Goal: Find specific page/section: Find specific page/section

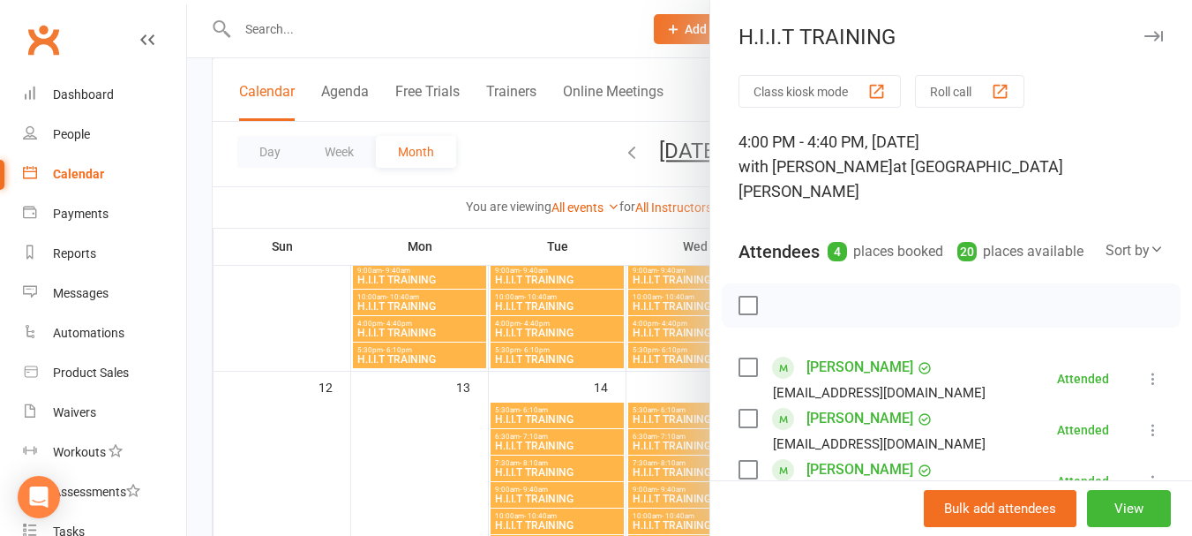
click at [353, 438] on div at bounding box center [689, 268] width 1005 height 536
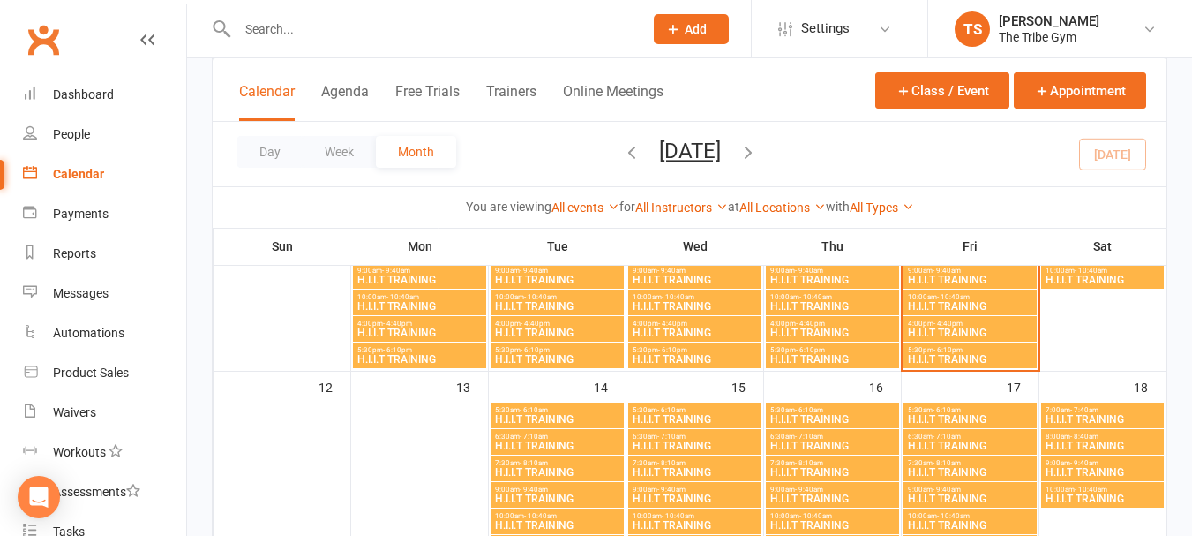
click at [74, 173] on div "Calendar" at bounding box center [78, 174] width 51 height 14
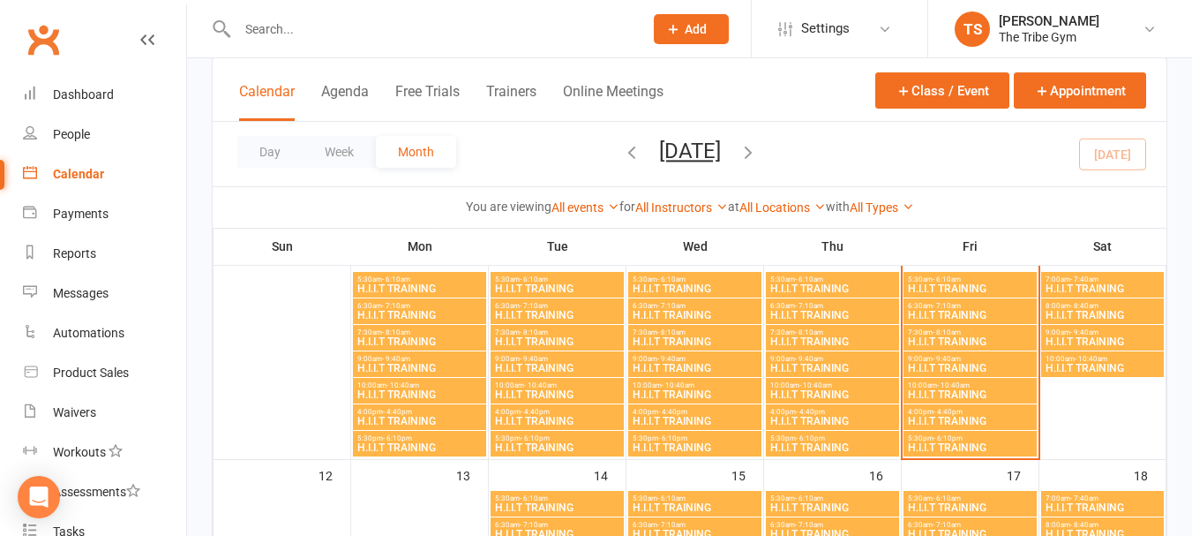
scroll to position [441, 0]
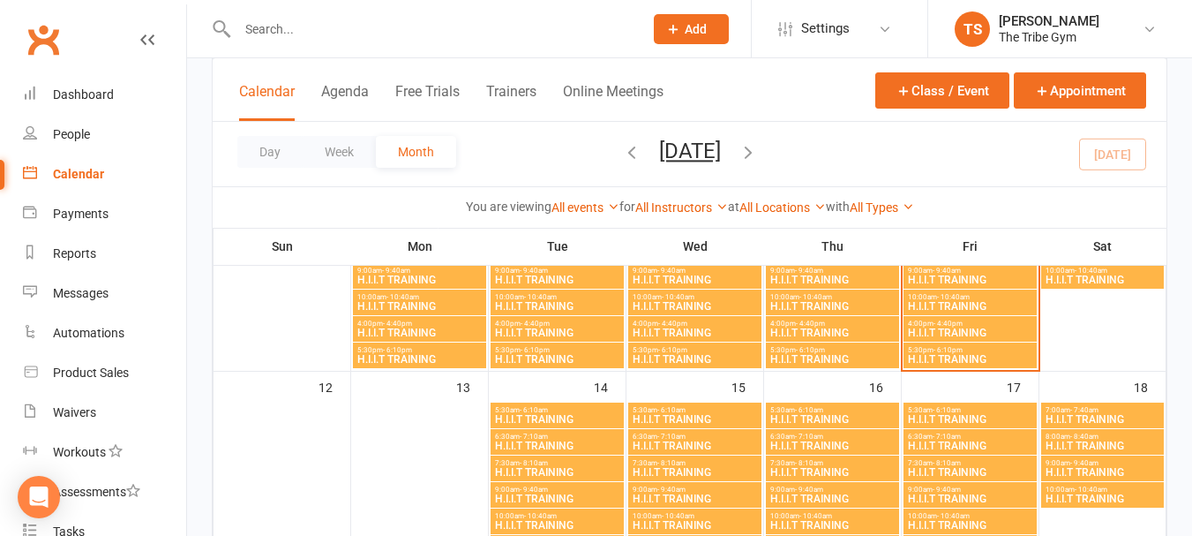
click at [531, 526] on span "H.I.I.T TRAINING" at bounding box center [557, 525] width 126 height 11
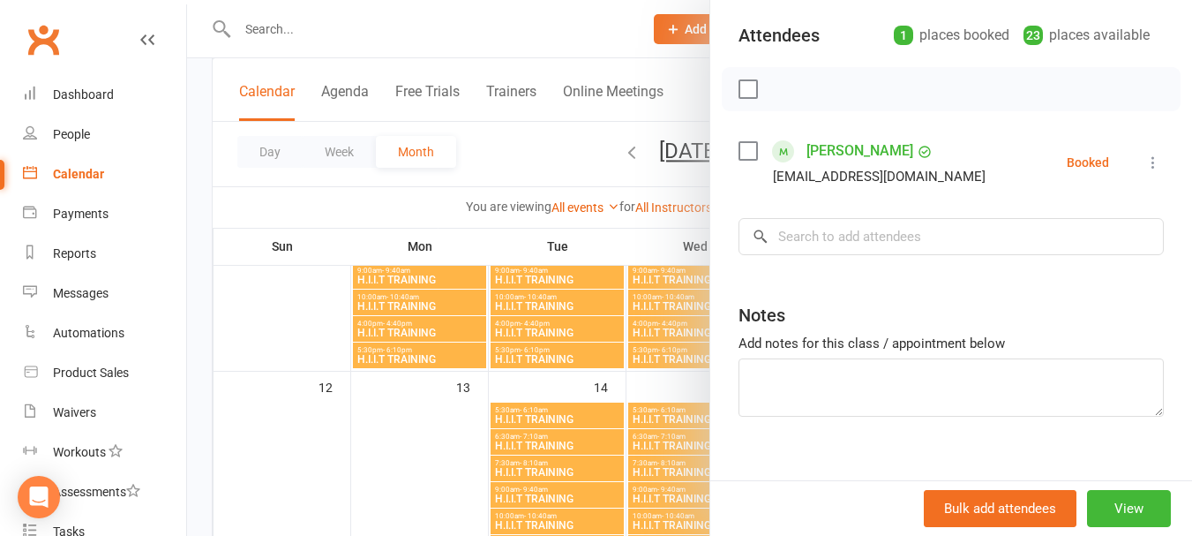
scroll to position [0, 0]
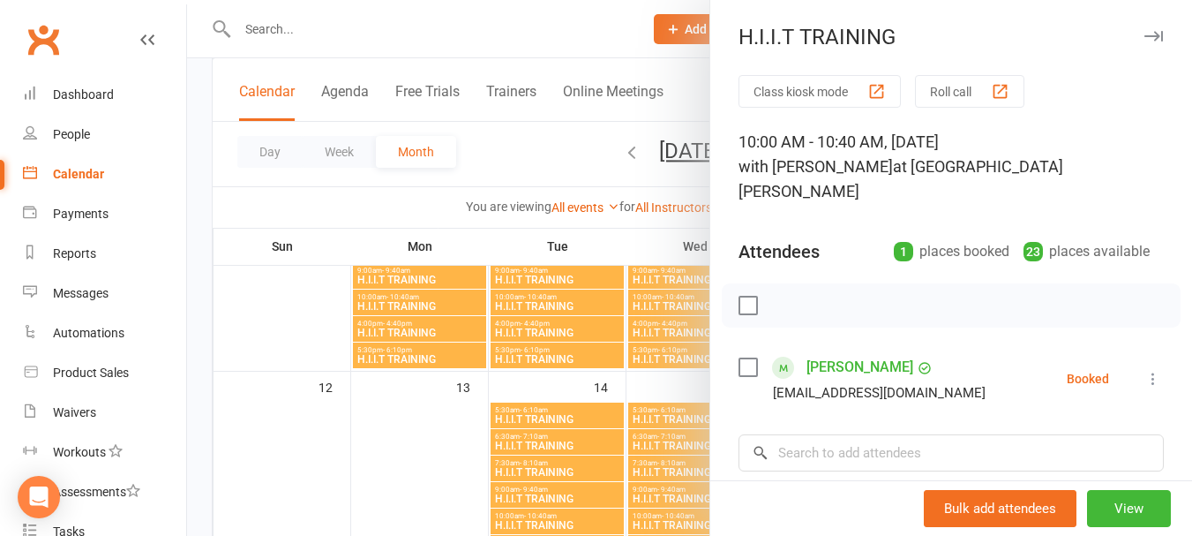
click at [400, 446] on div at bounding box center [689, 268] width 1005 height 536
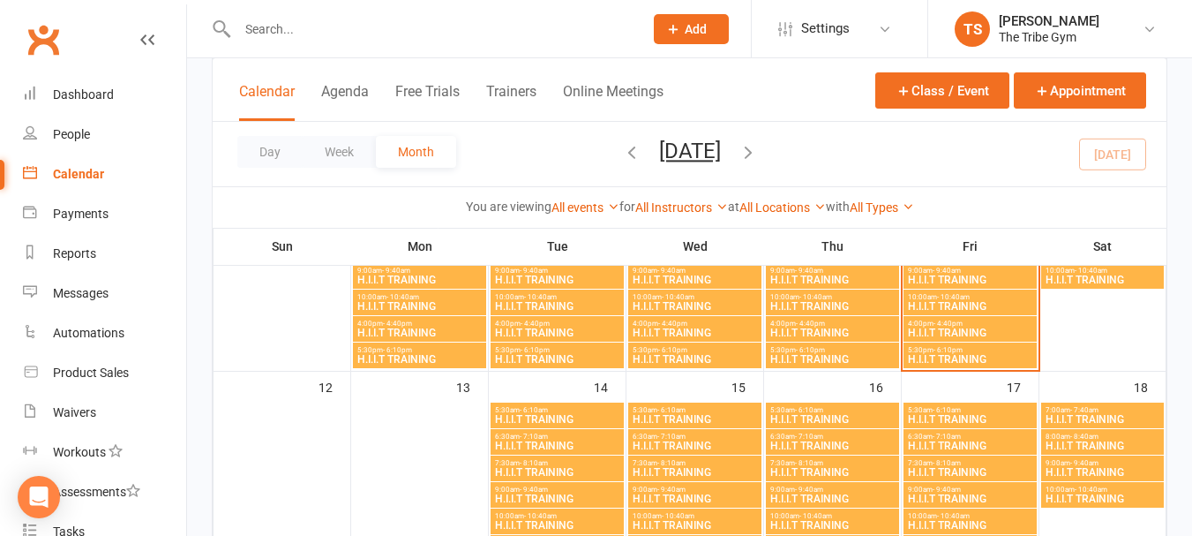
click at [311, 30] on input "text" at bounding box center [431, 29] width 399 height 25
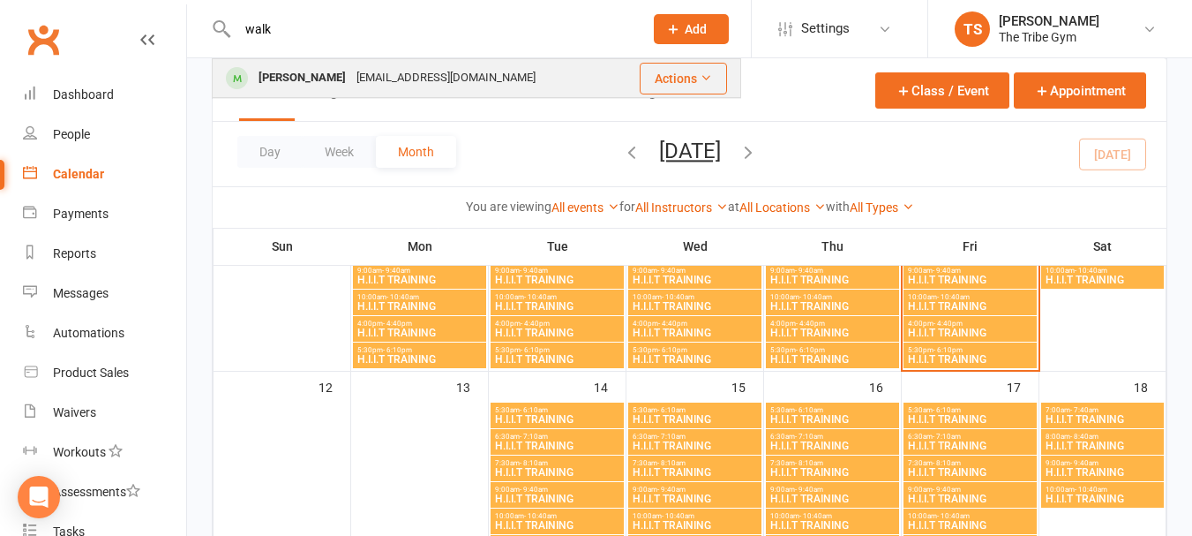
type input "walk"
click at [299, 79] on div "[PERSON_NAME]" at bounding box center [302, 78] width 98 height 26
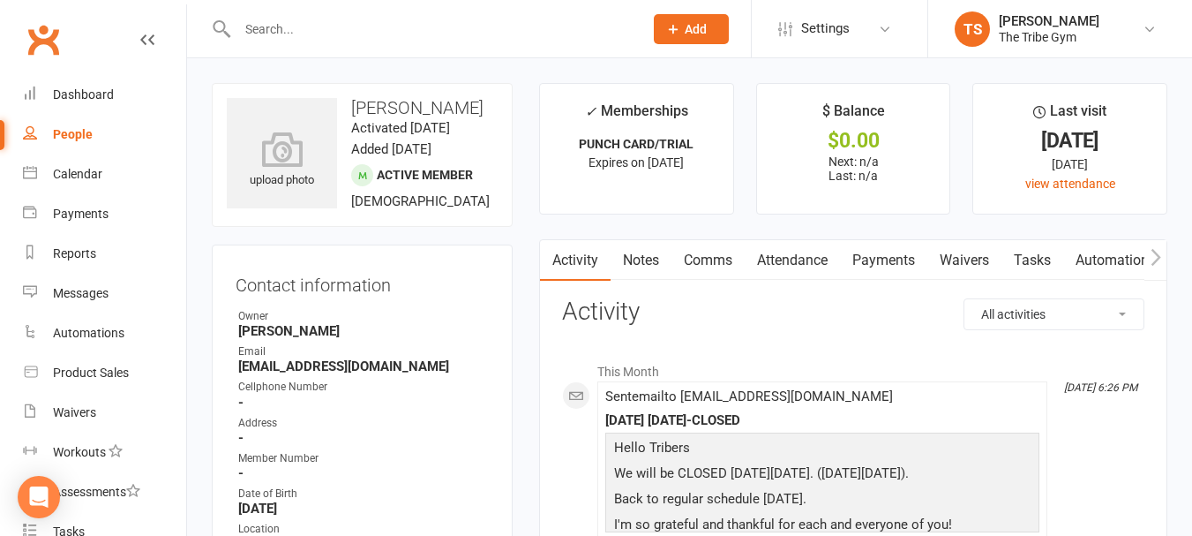
scroll to position [265, 0]
